Goal: Transaction & Acquisition: Purchase product/service

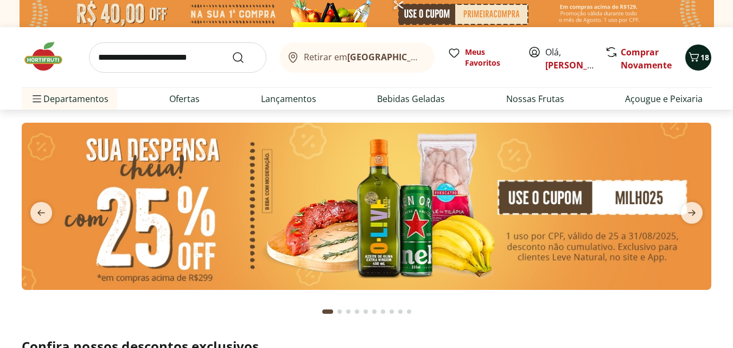
click at [692, 61] on icon "Carrinho" at bounding box center [693, 56] width 13 height 13
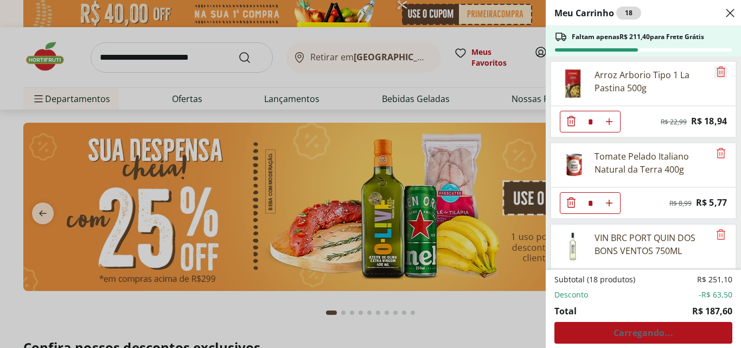
click at [717, 72] on icon "Remove" at bounding box center [720, 71] width 9 height 10
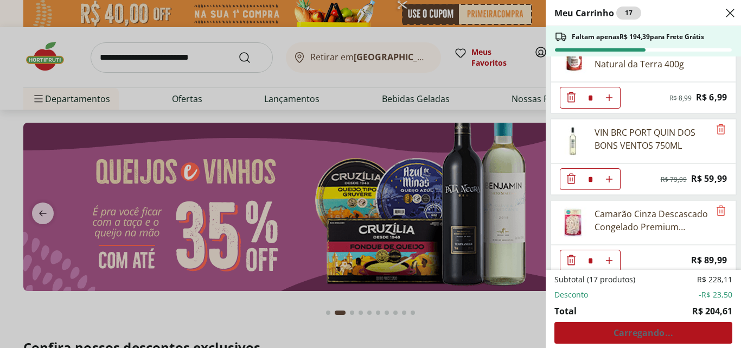
scroll to position [69, 0]
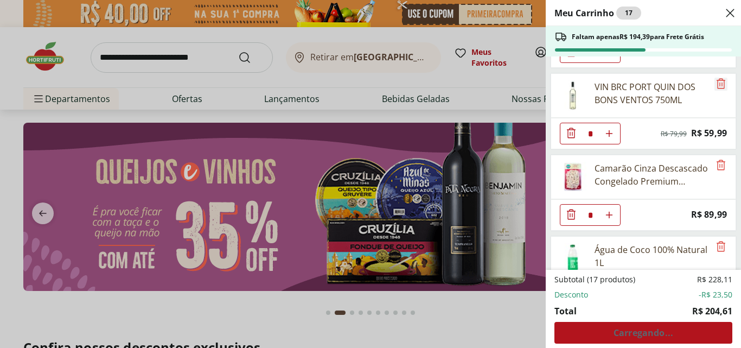
click at [715, 85] on icon "Remove" at bounding box center [720, 83] width 13 height 13
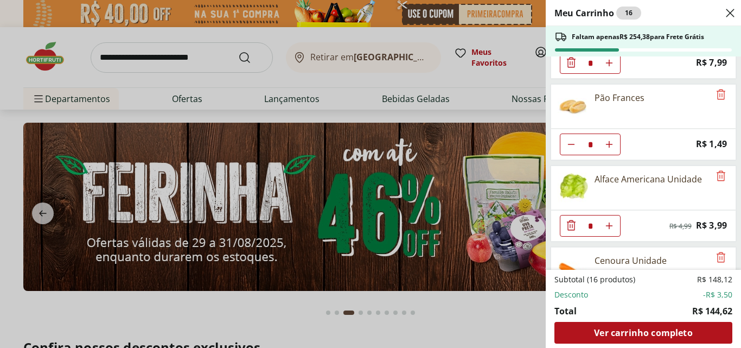
scroll to position [308, 0]
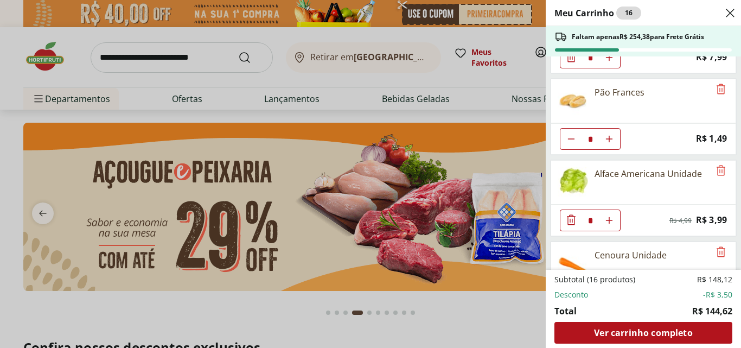
type input "*"
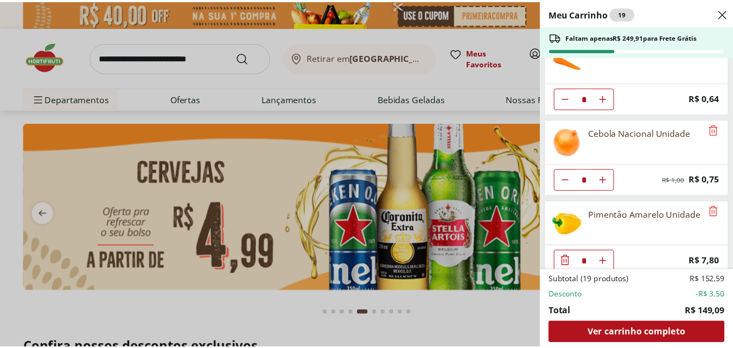
scroll to position [523, 0]
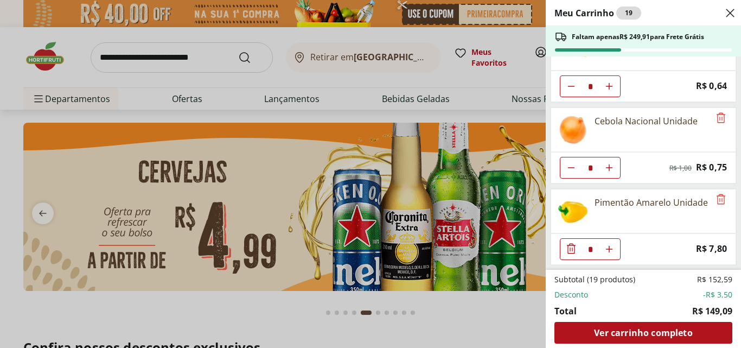
click at [427, 201] on div "Meu Carrinho 19 Faltam apenas R$ 249,91 para Frete Grátis Tomate Pelado Italian…" at bounding box center [370, 174] width 741 height 348
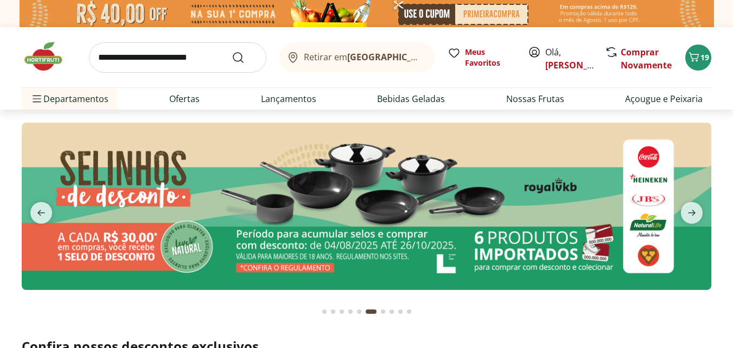
click at [205, 63] on input "search" at bounding box center [177, 57] width 177 height 30
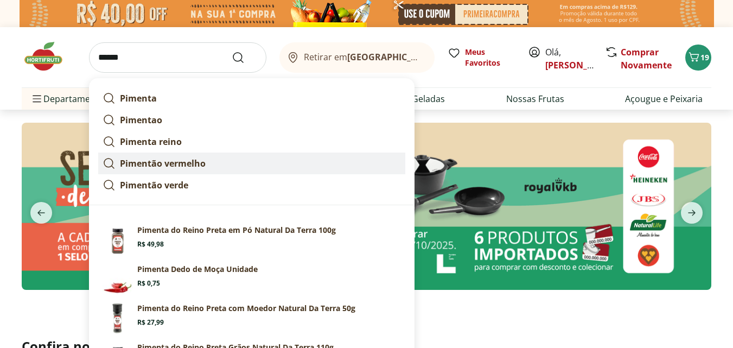
click at [170, 165] on strong "Pimentão vermelho" at bounding box center [163, 163] width 86 height 12
type input "**********"
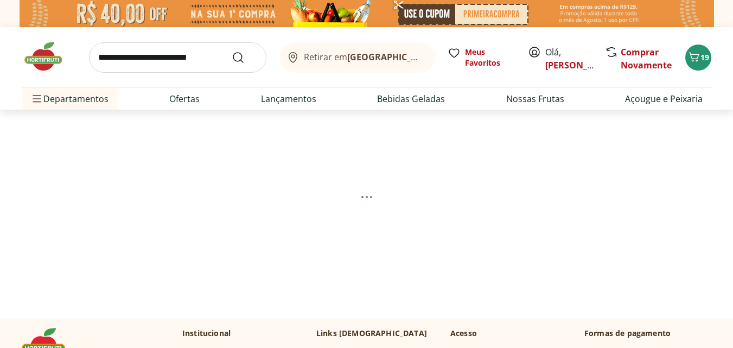
select select "**********"
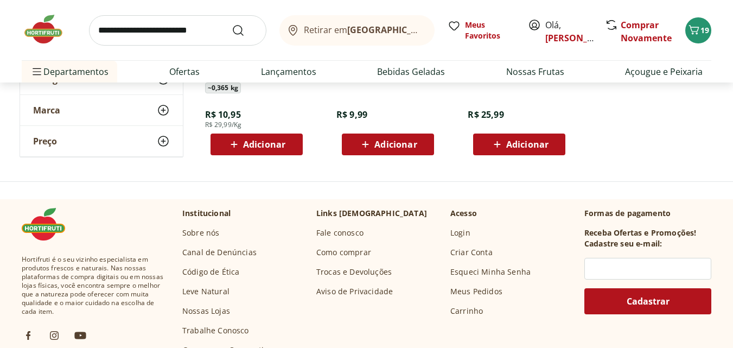
scroll to position [265, 0]
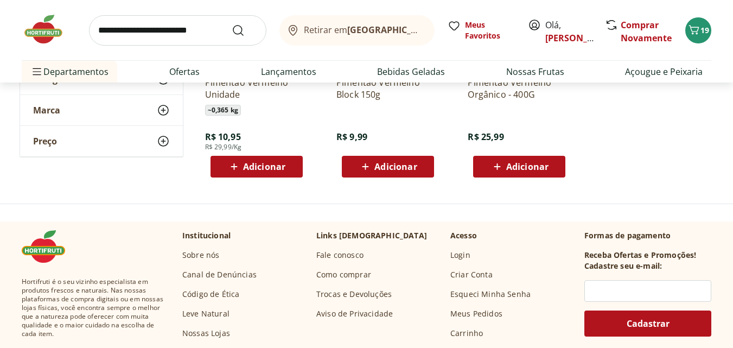
click at [346, 162] on button "Adicionar" at bounding box center [388, 167] width 92 height 22
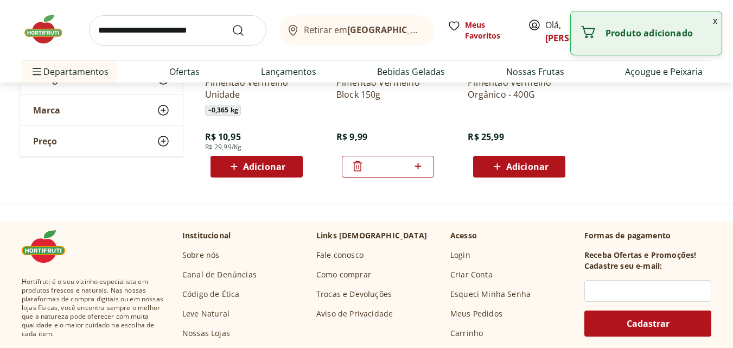
scroll to position [0, 0]
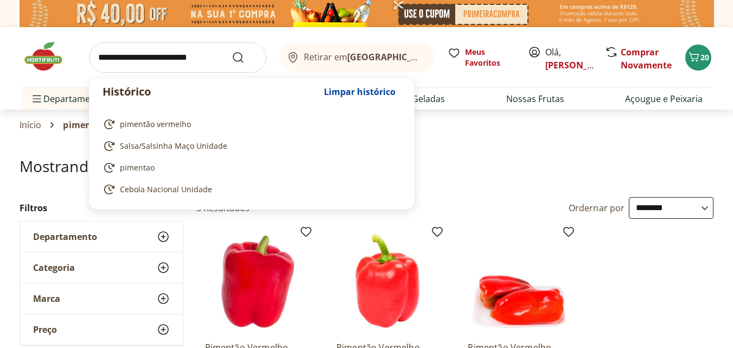
click at [156, 62] on input "search" at bounding box center [177, 57] width 177 height 30
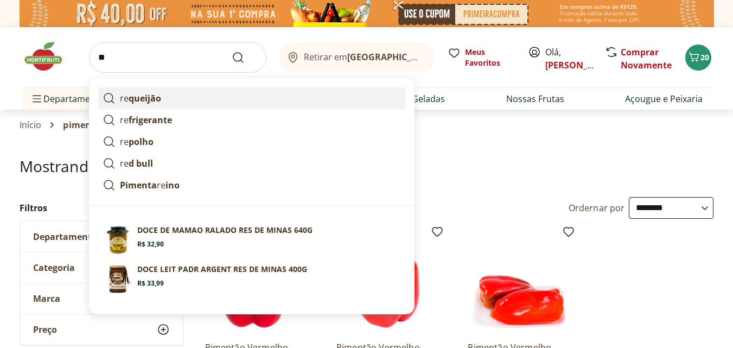
click at [158, 93] on strong "queijão" at bounding box center [145, 98] width 33 height 12
type input "*********"
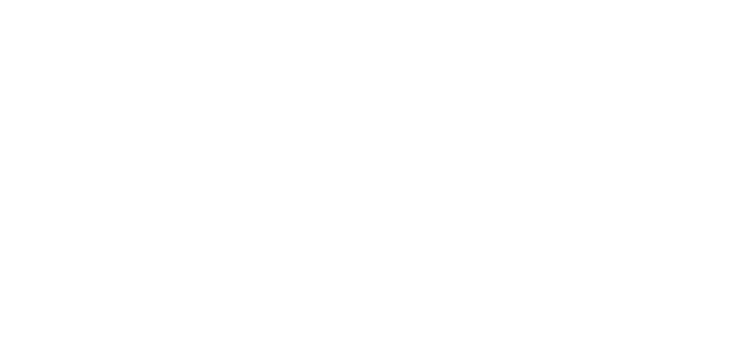
select select "**********"
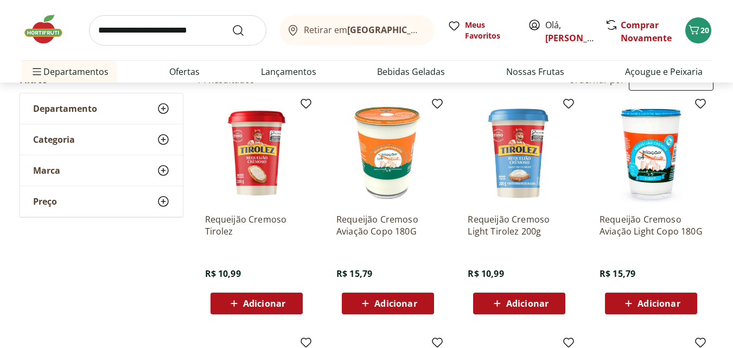
scroll to position [153, 0]
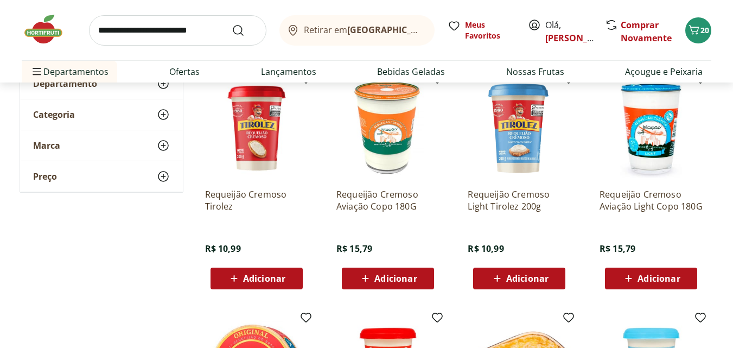
click at [657, 272] on span "Adicionar" at bounding box center [650, 278] width 58 height 13
click at [157, 23] on input "search" at bounding box center [177, 30] width 177 height 30
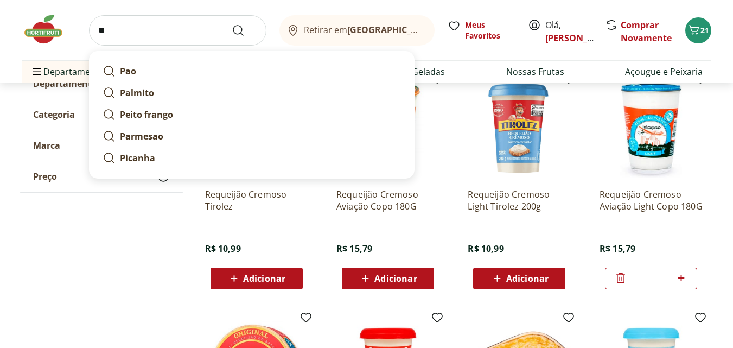
type input "*"
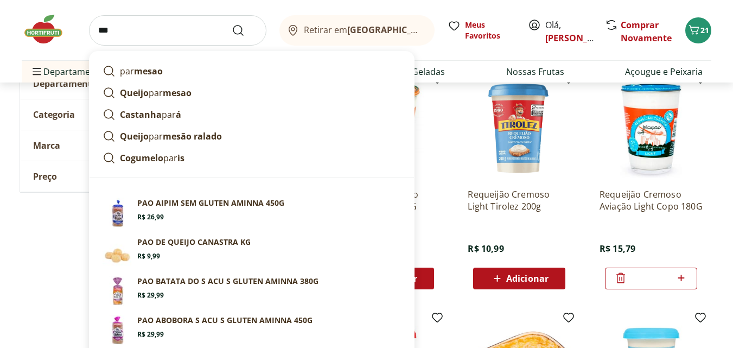
click at [171, 68] on link "par mesao" at bounding box center [251, 71] width 307 height 22
type input "********"
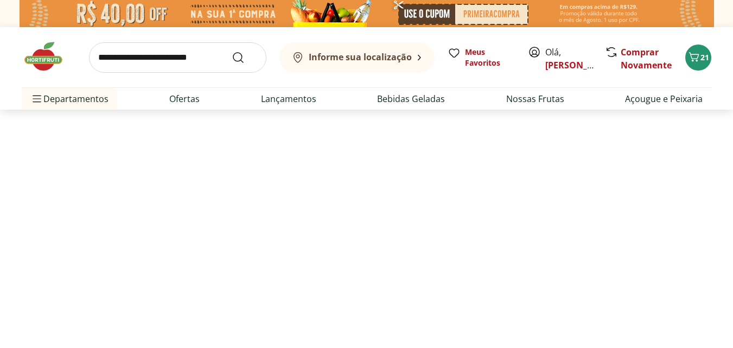
select select "**********"
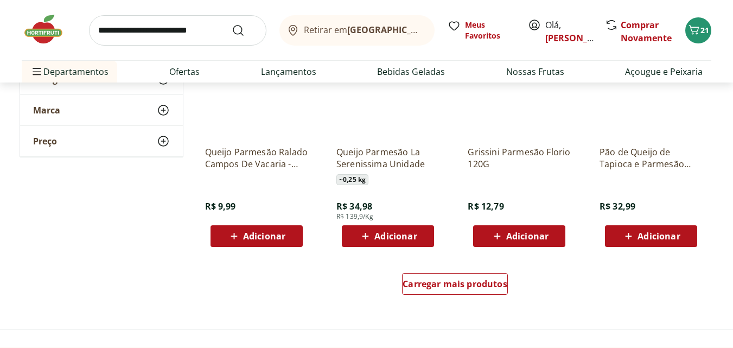
scroll to position [694, 0]
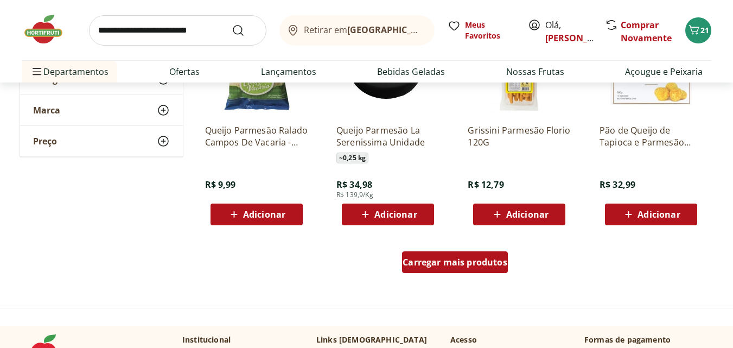
click at [450, 264] on span "Carregar mais produtos" at bounding box center [454, 262] width 105 height 9
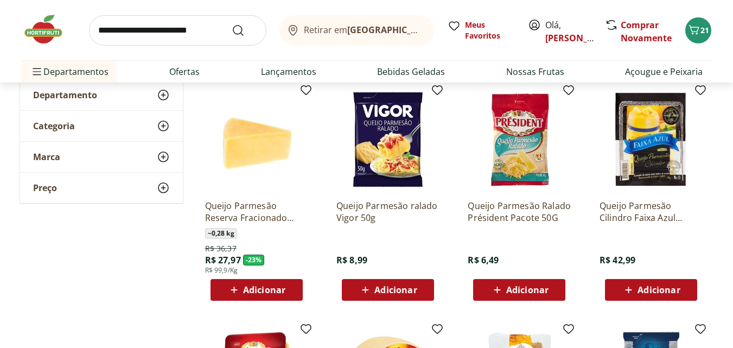
scroll to position [79, 0]
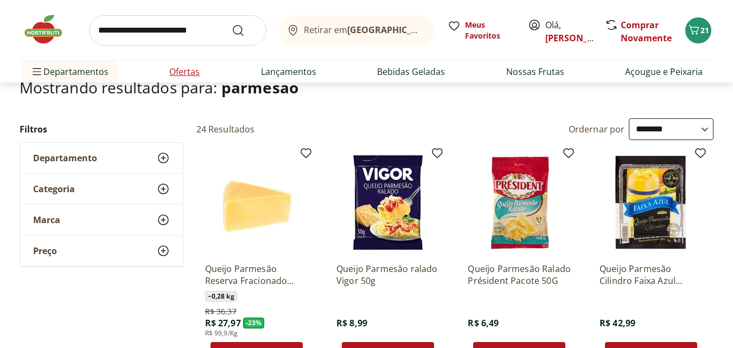
click at [190, 75] on link "Ofertas" at bounding box center [184, 71] width 30 height 13
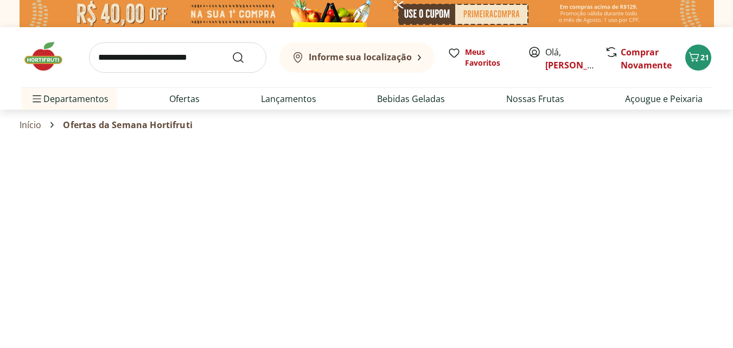
select select "**********"
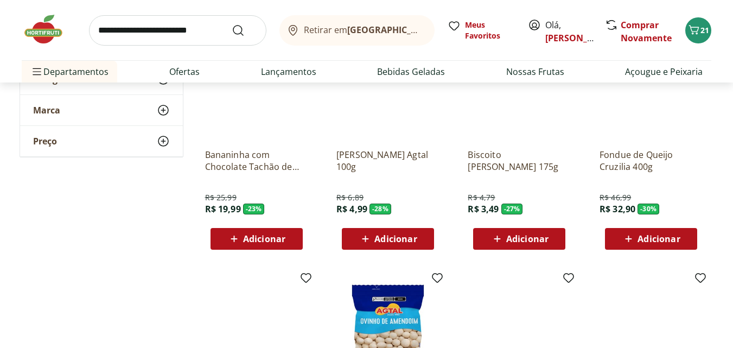
scroll to position [344, 0]
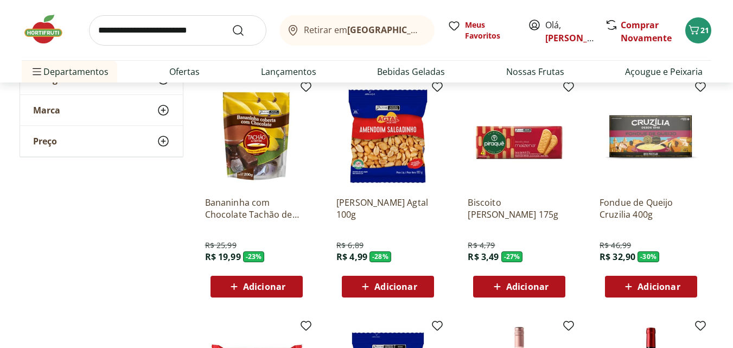
click at [514, 279] on div "Adicionar" at bounding box center [519, 287] width 75 height 20
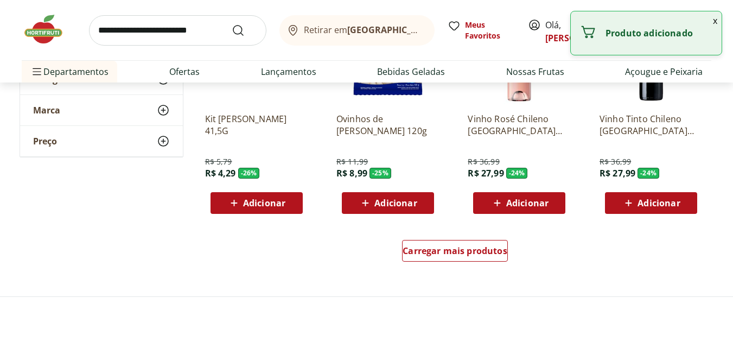
scroll to position [678, 0]
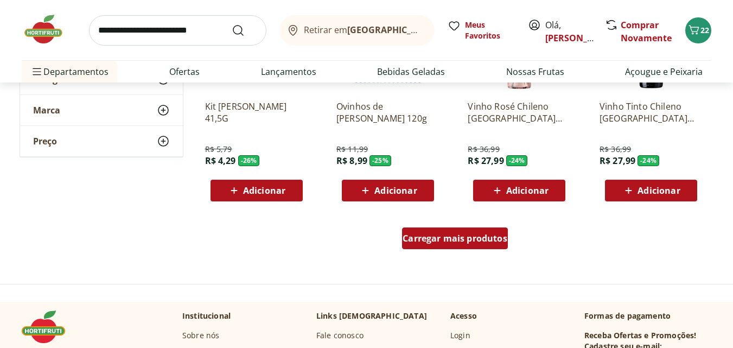
click at [436, 238] on span "Carregar mais produtos" at bounding box center [454, 238] width 105 height 9
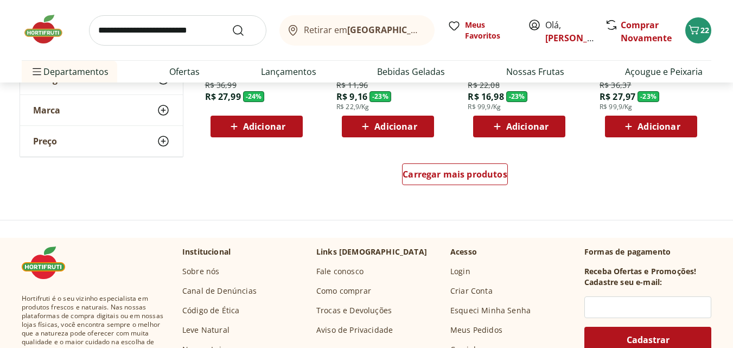
scroll to position [1416, 0]
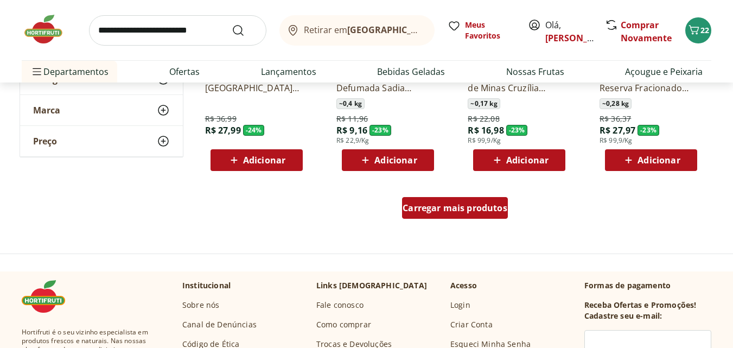
click at [454, 198] on div "Carregar mais produtos" at bounding box center [455, 208] width 106 height 22
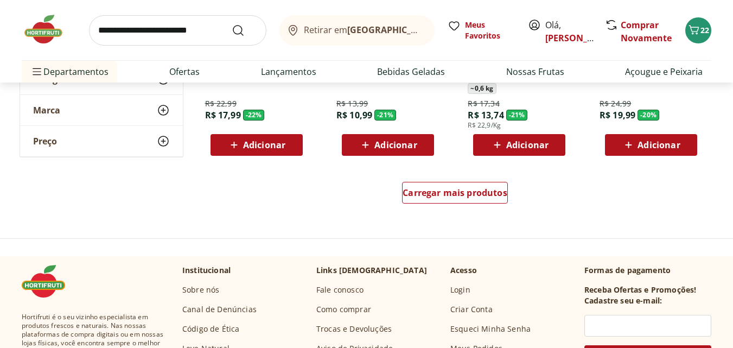
scroll to position [2149, 0]
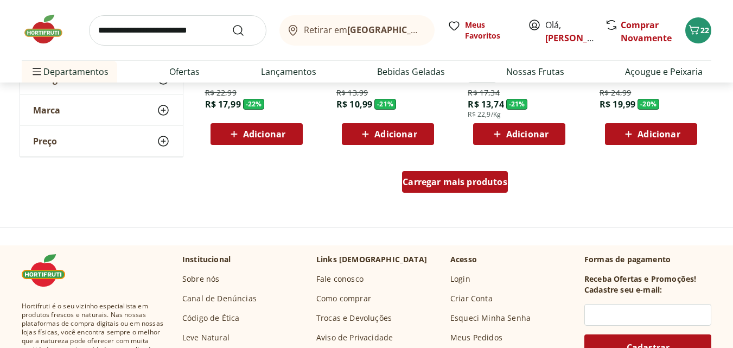
click at [439, 172] on div "Carregar mais produtos" at bounding box center [455, 182] width 106 height 22
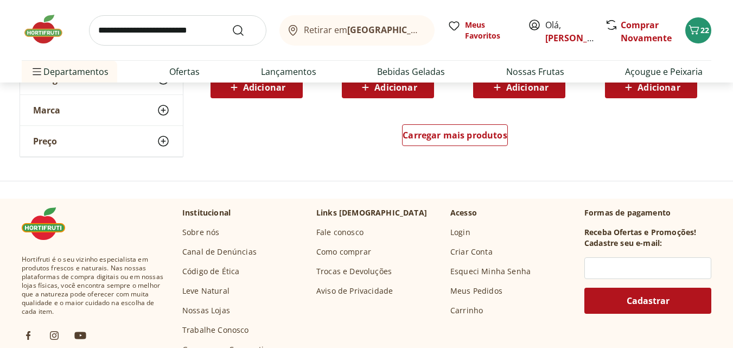
scroll to position [2929, 0]
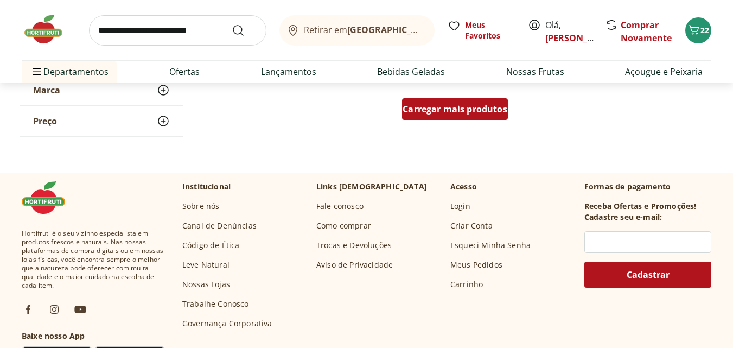
click at [449, 108] on span "Carregar mais produtos" at bounding box center [454, 109] width 105 height 9
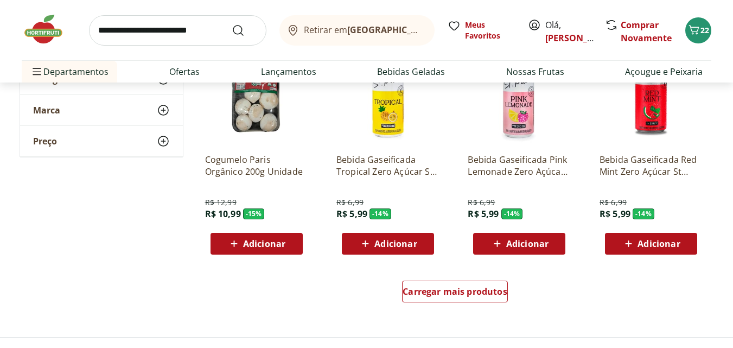
scroll to position [3539, 0]
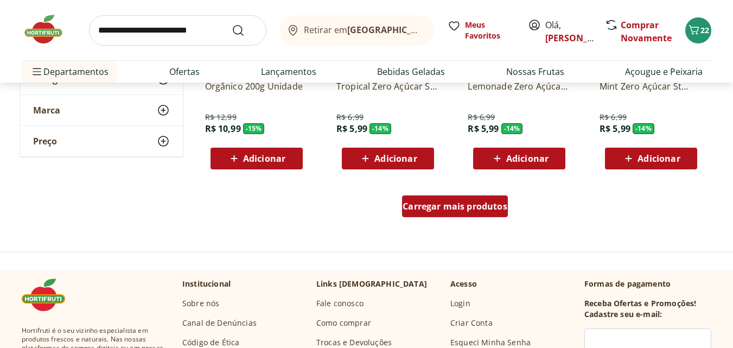
click at [484, 213] on div "Carregar mais produtos" at bounding box center [455, 206] width 106 height 22
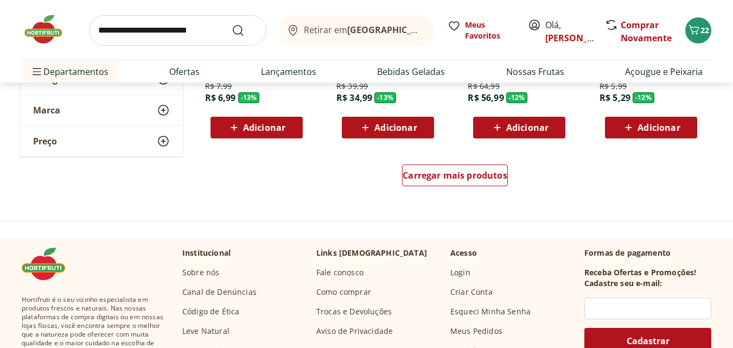
scroll to position [4295, 0]
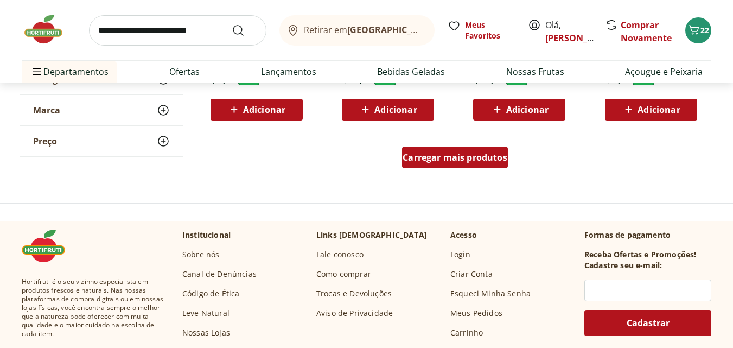
click at [491, 168] on div "Carregar mais produtos" at bounding box center [455, 157] width 106 height 22
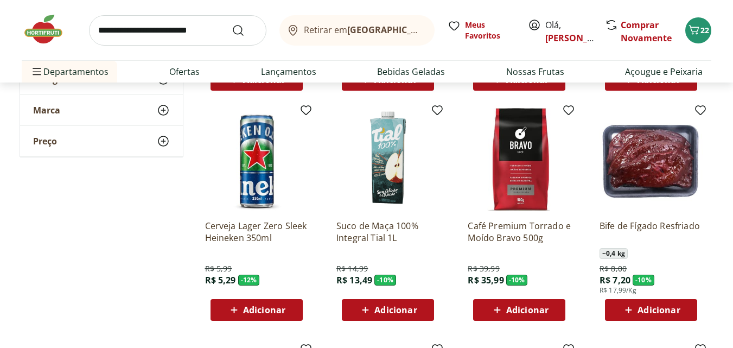
scroll to position [4355, 0]
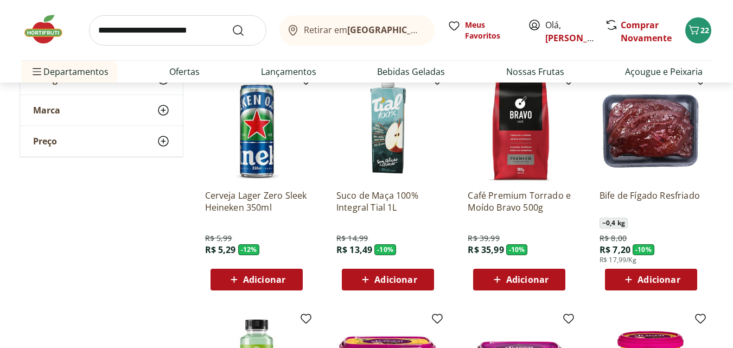
click at [402, 284] on span "Adicionar" at bounding box center [395, 279] width 42 height 9
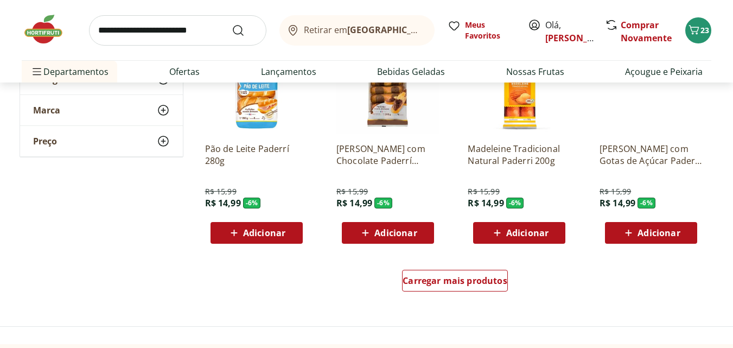
scroll to position [4949, 0]
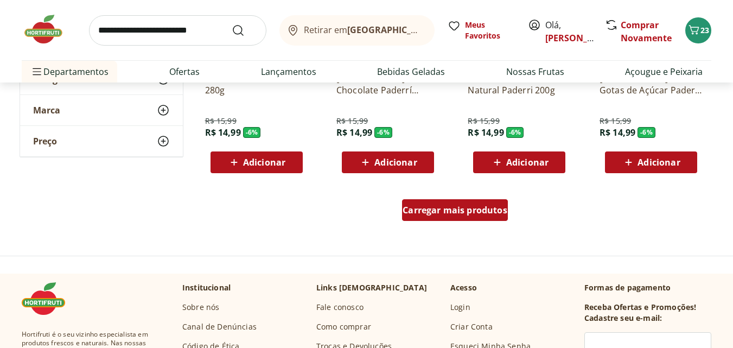
click at [491, 202] on div "Carregar mais produtos" at bounding box center [455, 210] width 106 height 22
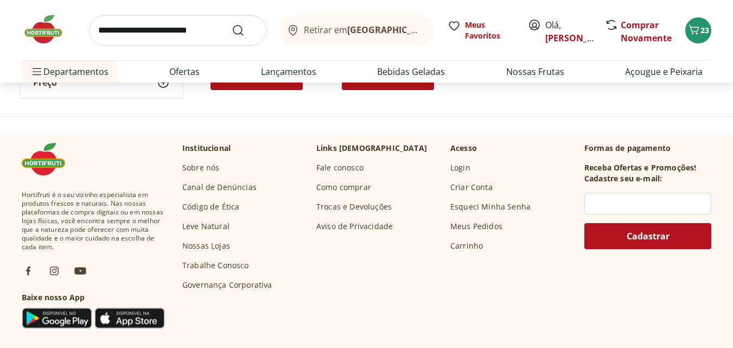
scroll to position [1710, 0]
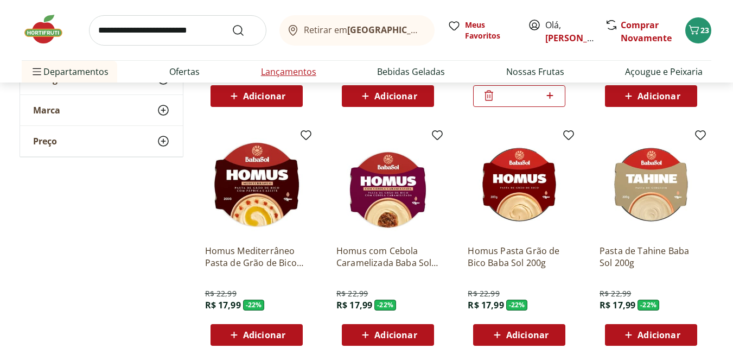
click at [279, 67] on link "Lançamentos" at bounding box center [288, 71] width 55 height 13
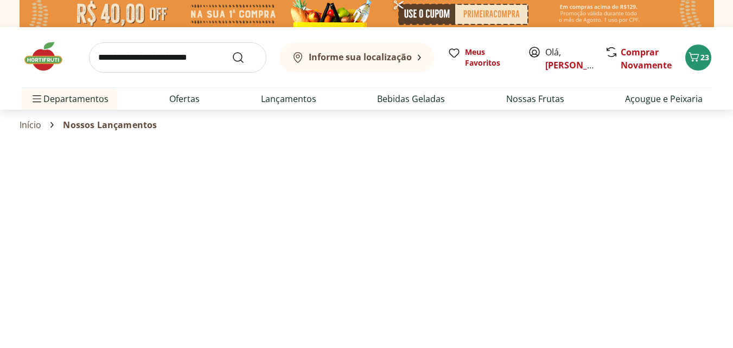
select select "**********"
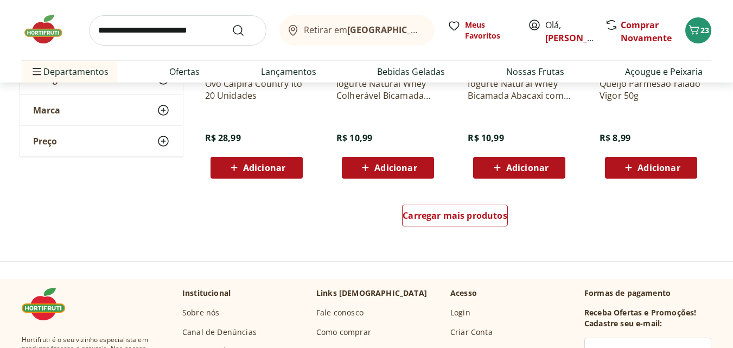
scroll to position [707, 0]
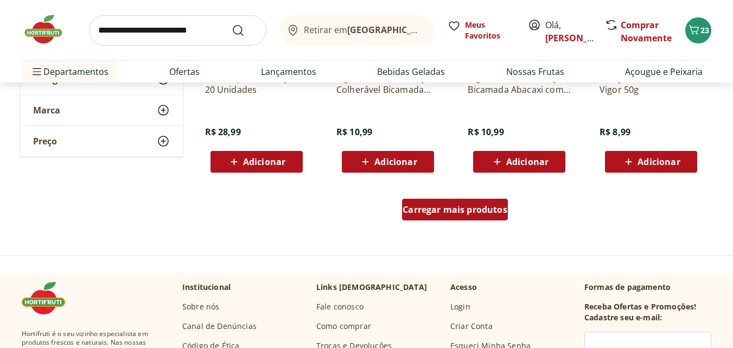
click at [434, 205] on span "Carregar mais produtos" at bounding box center [454, 209] width 105 height 9
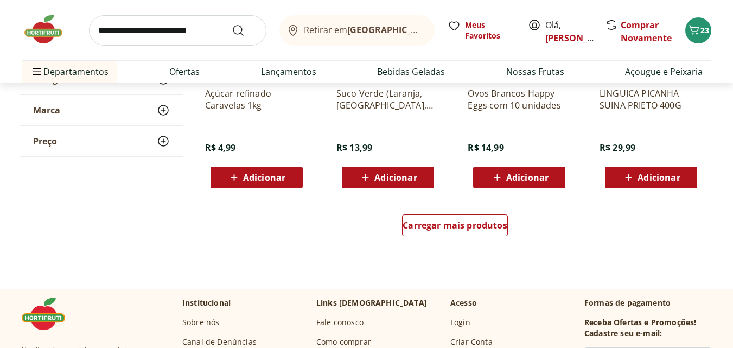
scroll to position [1419, 0]
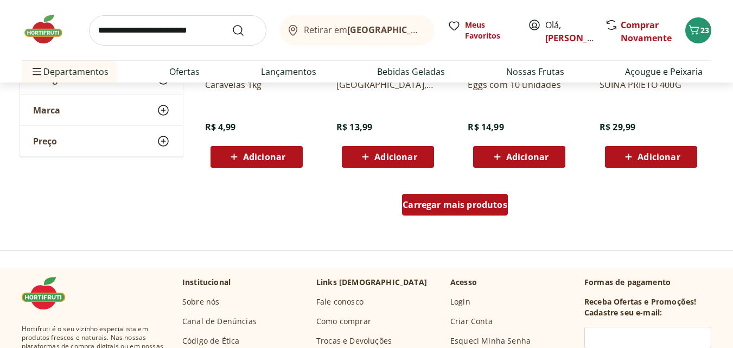
click at [491, 206] on span "Carregar mais produtos" at bounding box center [454, 204] width 105 height 9
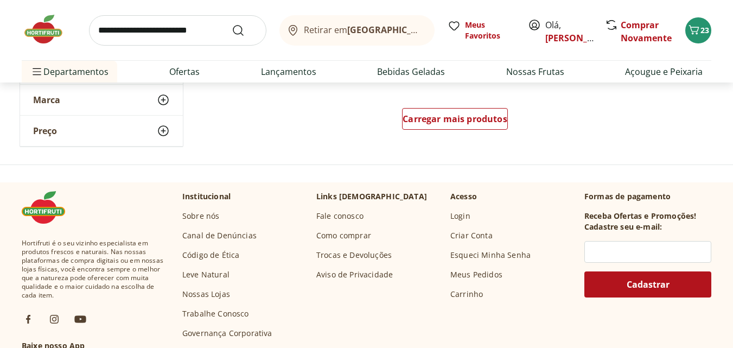
scroll to position [2233, 0]
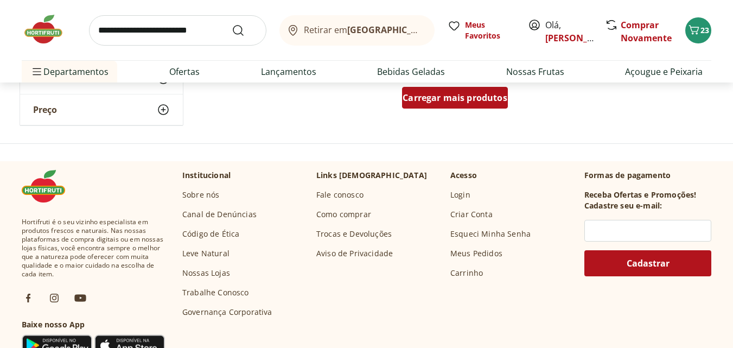
click at [473, 101] on span "Carregar mais produtos" at bounding box center [454, 97] width 105 height 9
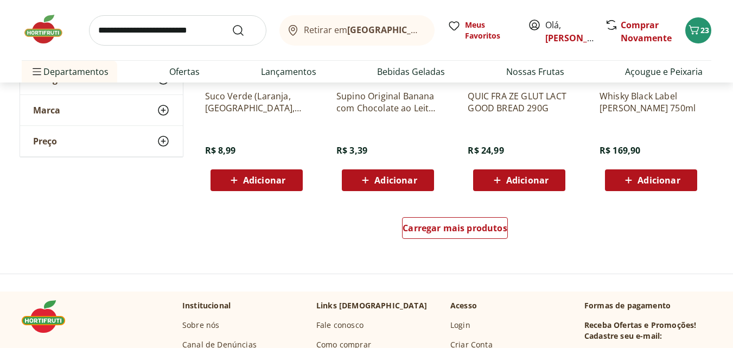
scroll to position [2850, 0]
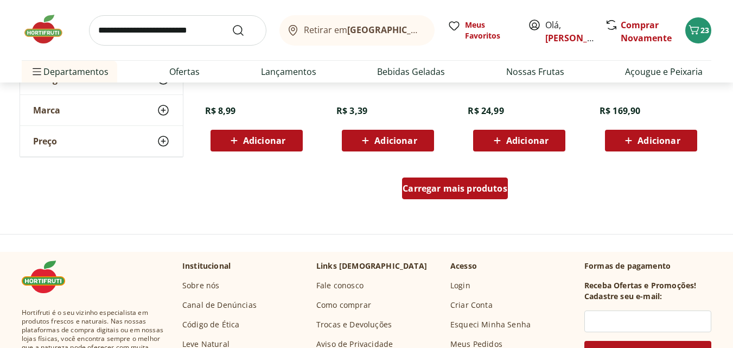
click at [479, 189] on span "Carregar mais produtos" at bounding box center [454, 188] width 105 height 9
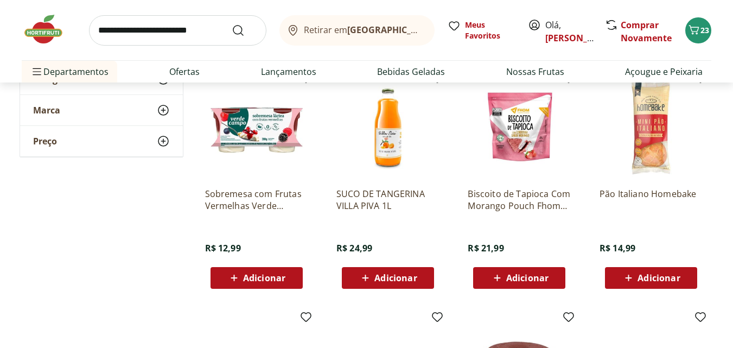
scroll to position [2950, 0]
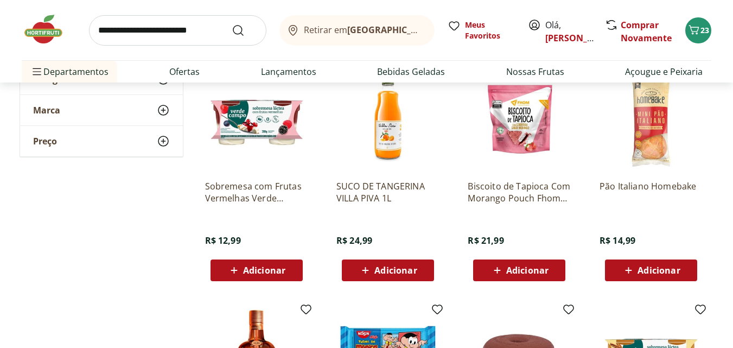
click at [402, 270] on span "Adicionar" at bounding box center [395, 270] width 42 height 9
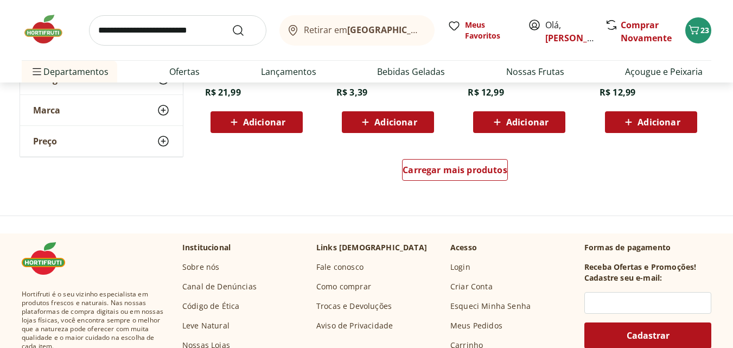
scroll to position [3599, 0]
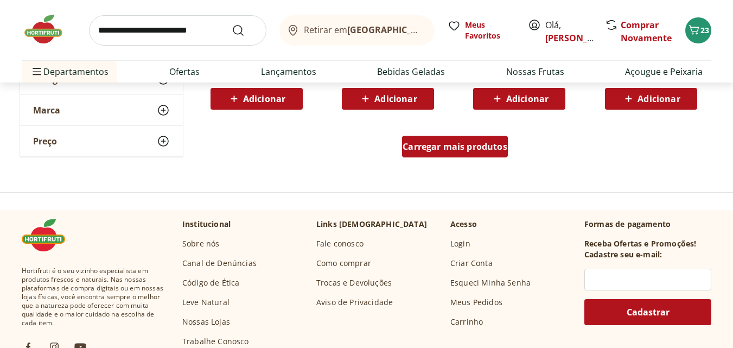
click at [461, 137] on div "Carregar mais produtos" at bounding box center [455, 147] width 106 height 22
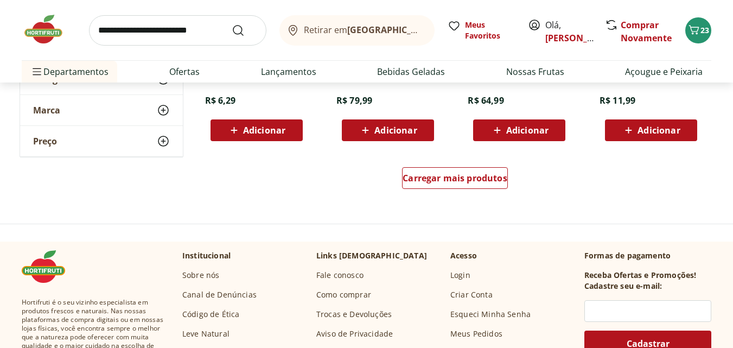
scroll to position [4283, 0]
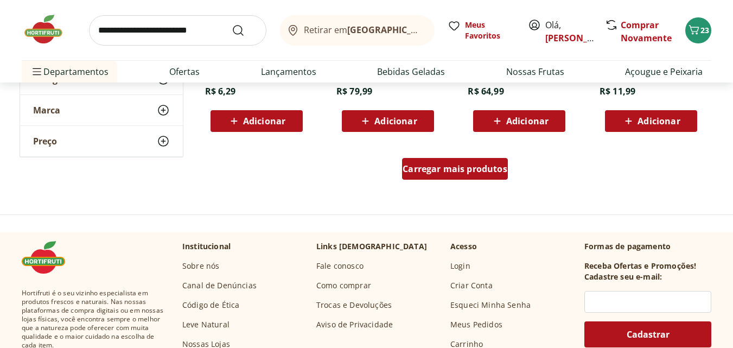
click at [491, 168] on span "Carregar mais produtos" at bounding box center [454, 168] width 105 height 9
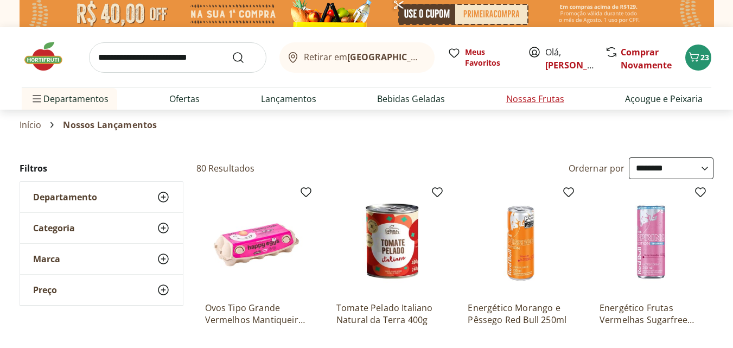
click at [540, 101] on link "Nossas Frutas" at bounding box center [535, 98] width 58 height 13
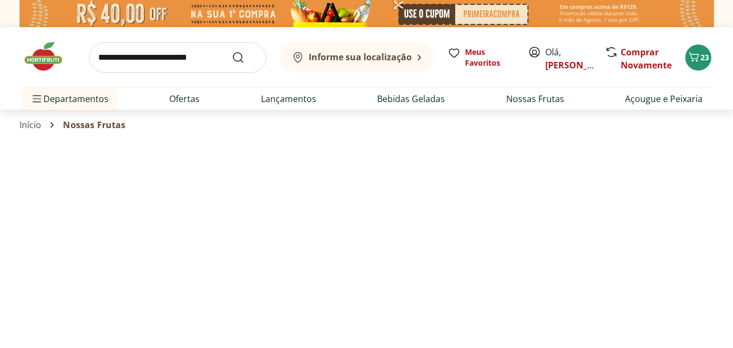
select select "**********"
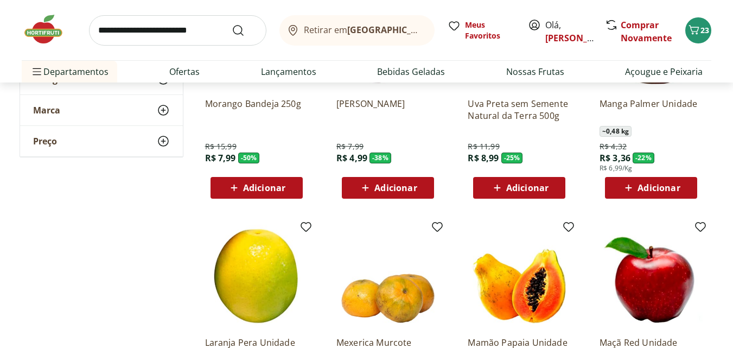
scroll to position [228, 0]
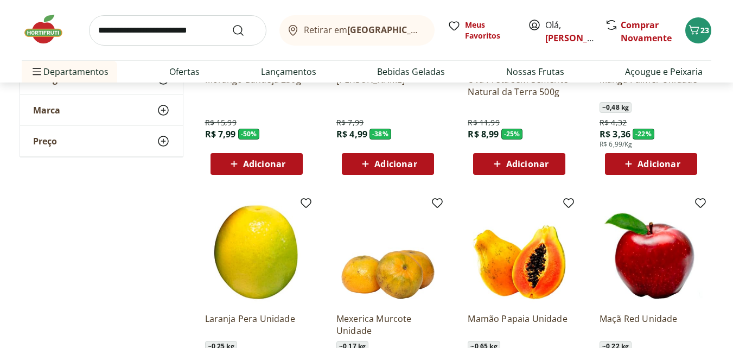
click at [679, 152] on div "Manga Palmer Unidade ~ 0,48 kg R$ 4,32 R$ 3,36 - 22 % R$ 6,99/Kg Adicionar" at bounding box center [650, 120] width 103 height 110
click at [678, 163] on span "Adicionar" at bounding box center [658, 163] width 42 height 9
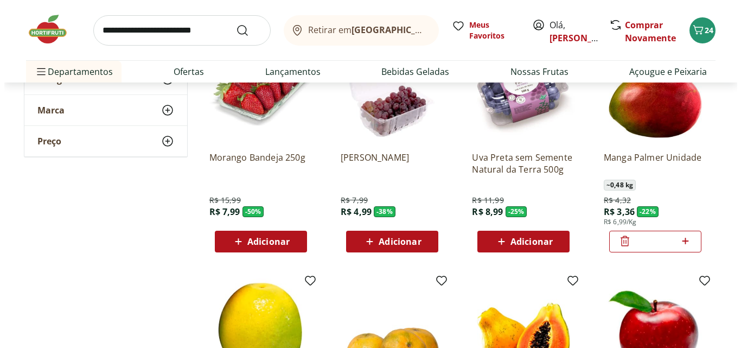
scroll to position [0, 0]
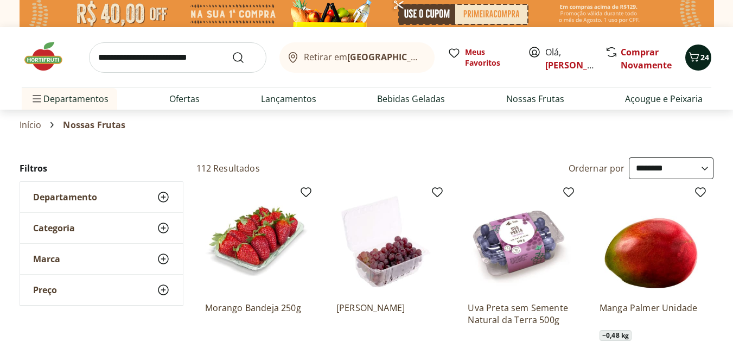
click at [706, 49] on button "24" at bounding box center [698, 57] width 26 height 26
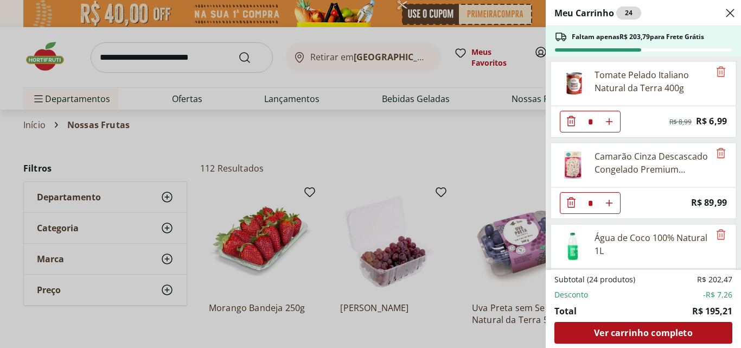
click at [121, 48] on div "Meu Carrinho 24 Faltam apenas R$ 203,79 para Frete Grátis Tomate Pelado Italian…" at bounding box center [370, 174] width 741 height 348
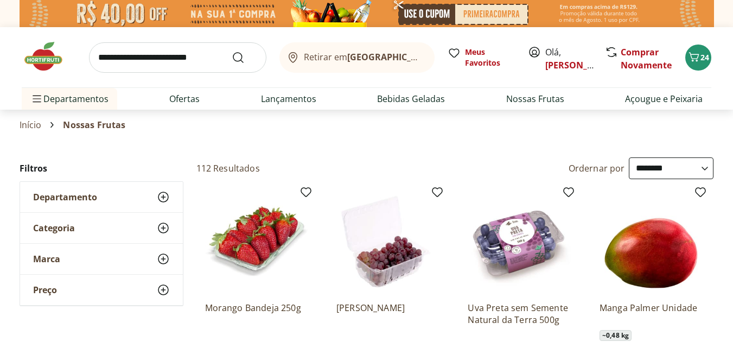
drag, startPoint x: 116, startPoint y: 59, endPoint x: 121, endPoint y: 48, distance: 11.6
click at [121, 48] on input "search" at bounding box center [177, 57] width 177 height 30
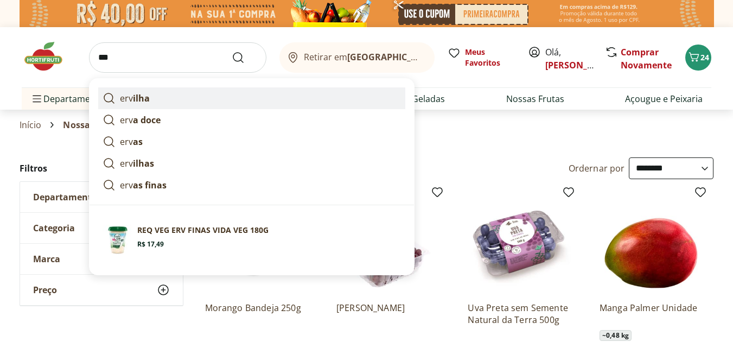
click at [134, 92] on strong "ilha" at bounding box center [141, 98] width 17 height 12
type input "*******"
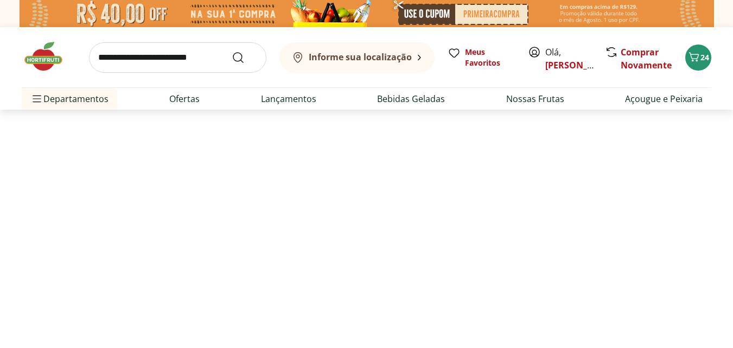
select select "**********"
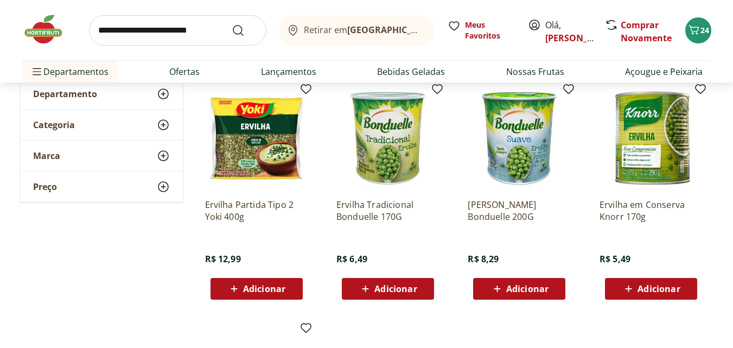
scroll to position [159, 0]
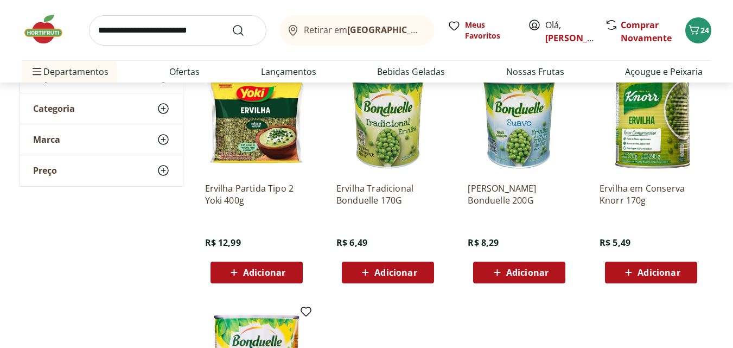
click at [401, 270] on span "Adicionar" at bounding box center [395, 272] width 42 height 9
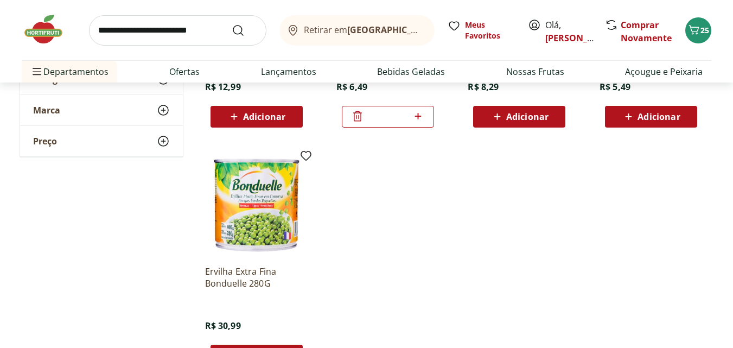
scroll to position [0, 0]
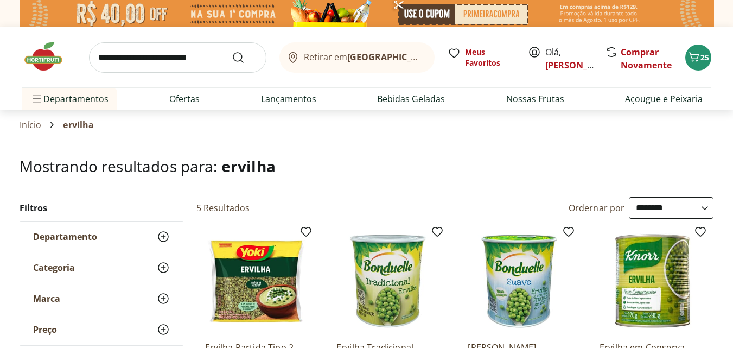
click at [121, 62] on input "search" at bounding box center [177, 57] width 177 height 30
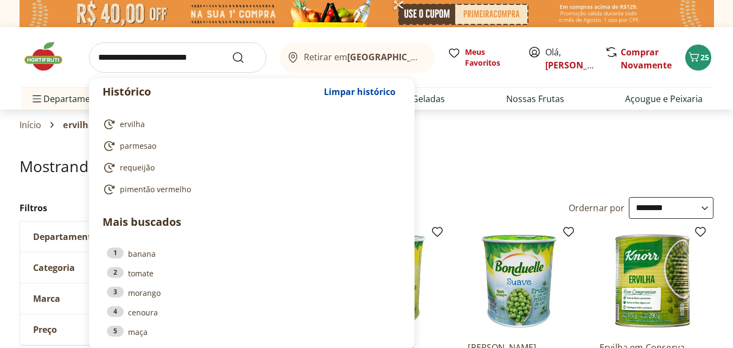
drag, startPoint x: 121, startPoint y: 62, endPoint x: 104, endPoint y: 56, distance: 18.5
click at [104, 56] on input "search" at bounding box center [177, 57] width 177 height 30
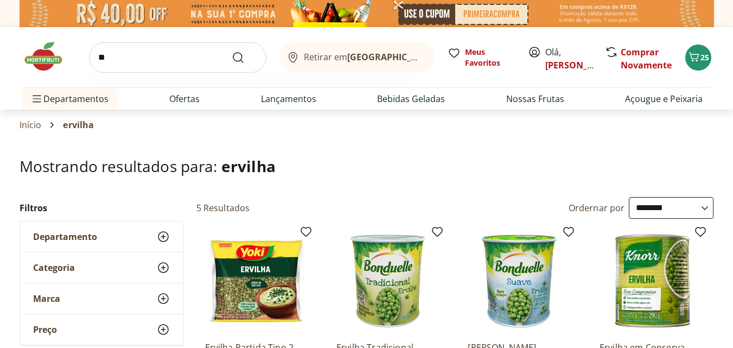
type input "*"
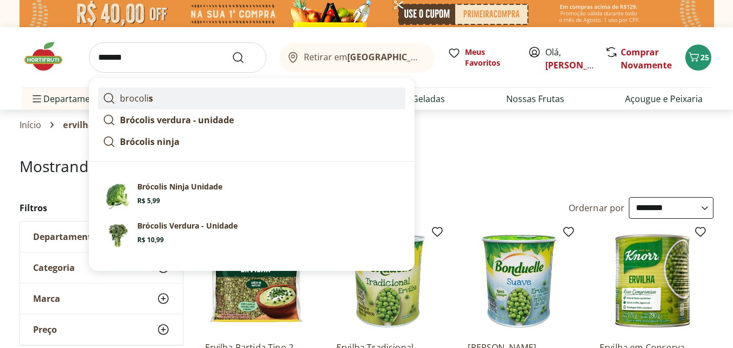
click at [156, 98] on link "brocoli s" at bounding box center [251, 98] width 307 height 22
type input "********"
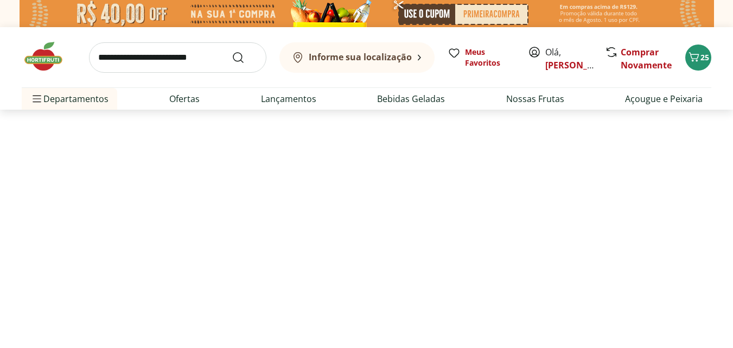
select select "**********"
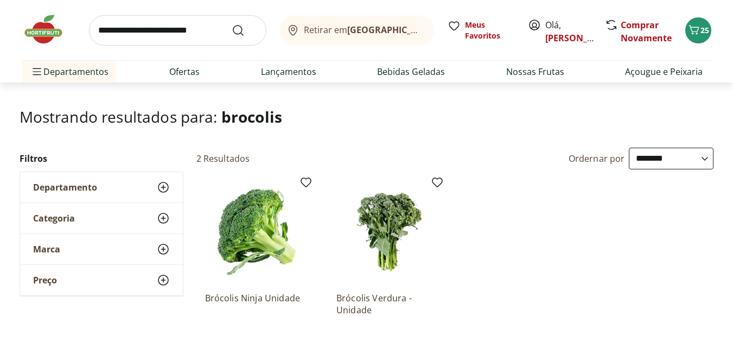
scroll to position [112, 0]
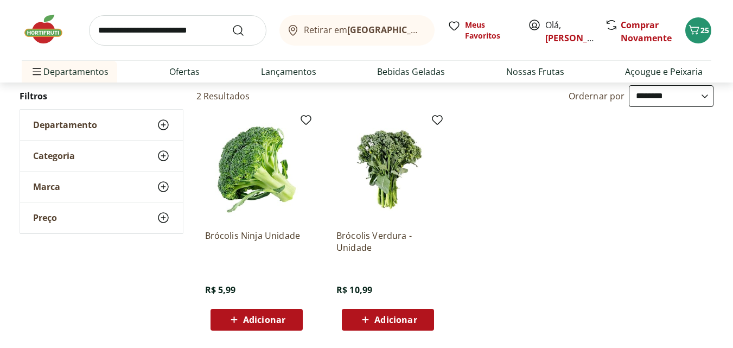
click at [279, 326] on div "Adicionar" at bounding box center [256, 320] width 75 height 20
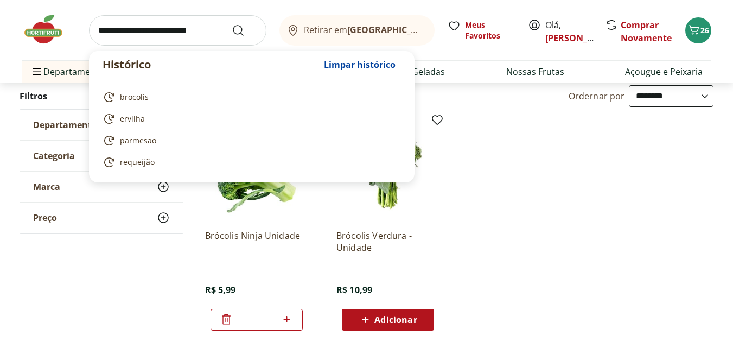
click at [173, 33] on input "search" at bounding box center [177, 30] width 177 height 30
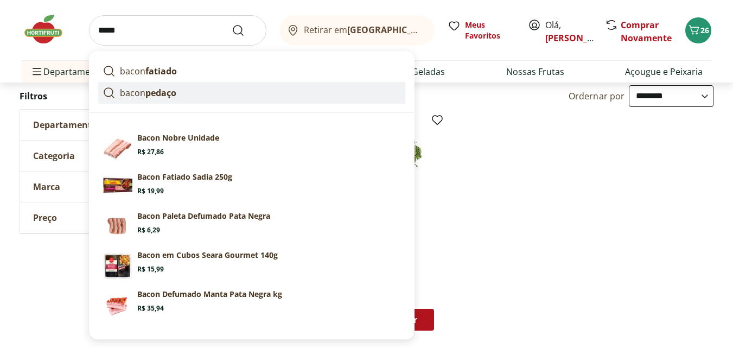
type input "*****"
click at [232, 24] on button "Submit Search" at bounding box center [245, 30] width 26 height 13
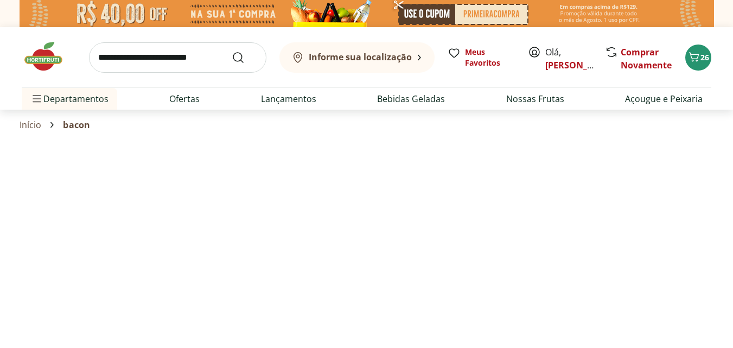
select select "**********"
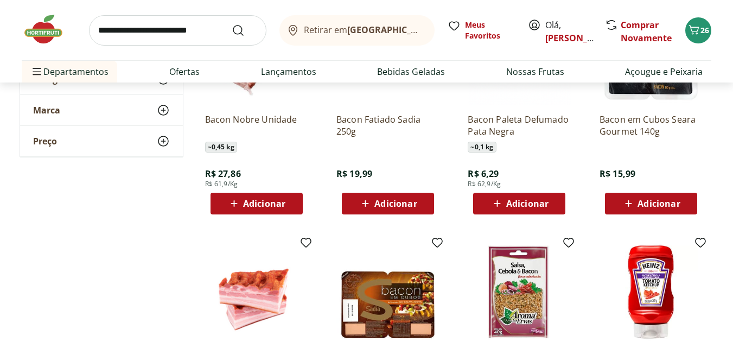
scroll to position [215, 0]
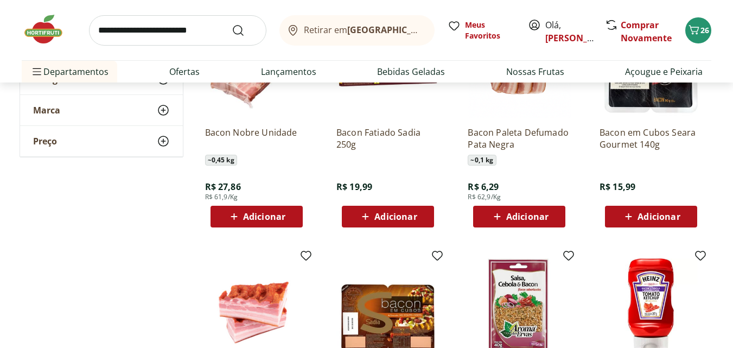
click at [520, 217] on span "Adicionar" at bounding box center [527, 216] width 42 height 9
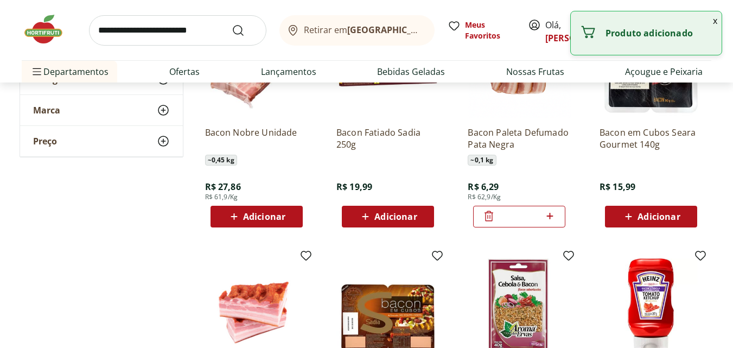
click at [548, 216] on icon at bounding box center [549, 216] width 7 height 7
type input "*"
click at [555, 176] on div "Bacon Paleta Defumado Pata Negra ~ 0,1 kg R$ 6,29 R$ 62,9/Kg *" at bounding box center [518, 173] width 103 height 110
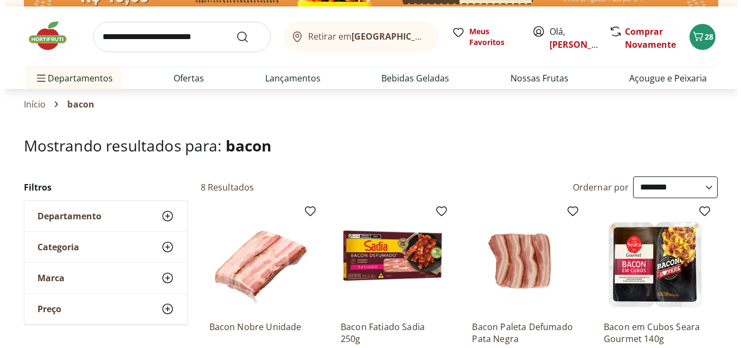
scroll to position [0, 0]
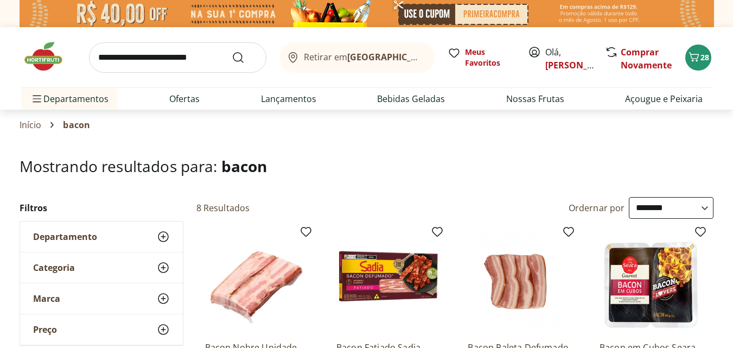
click at [165, 60] on input "search" at bounding box center [177, 57] width 177 height 30
click at [694, 58] on icon "Carrinho" at bounding box center [693, 56] width 13 height 13
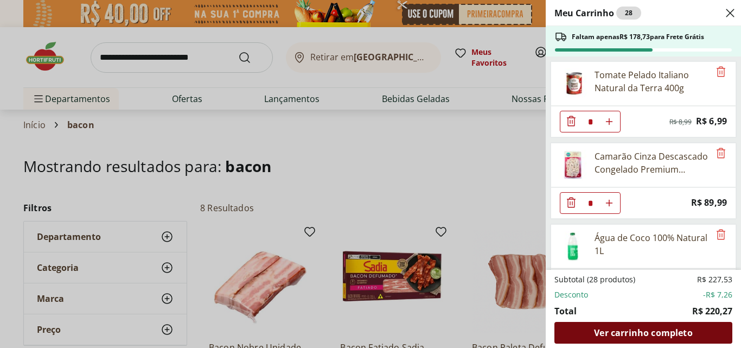
click at [637, 331] on span "Ver carrinho completo" at bounding box center [643, 332] width 98 height 9
